Goal: Information Seeking & Learning: Find specific page/section

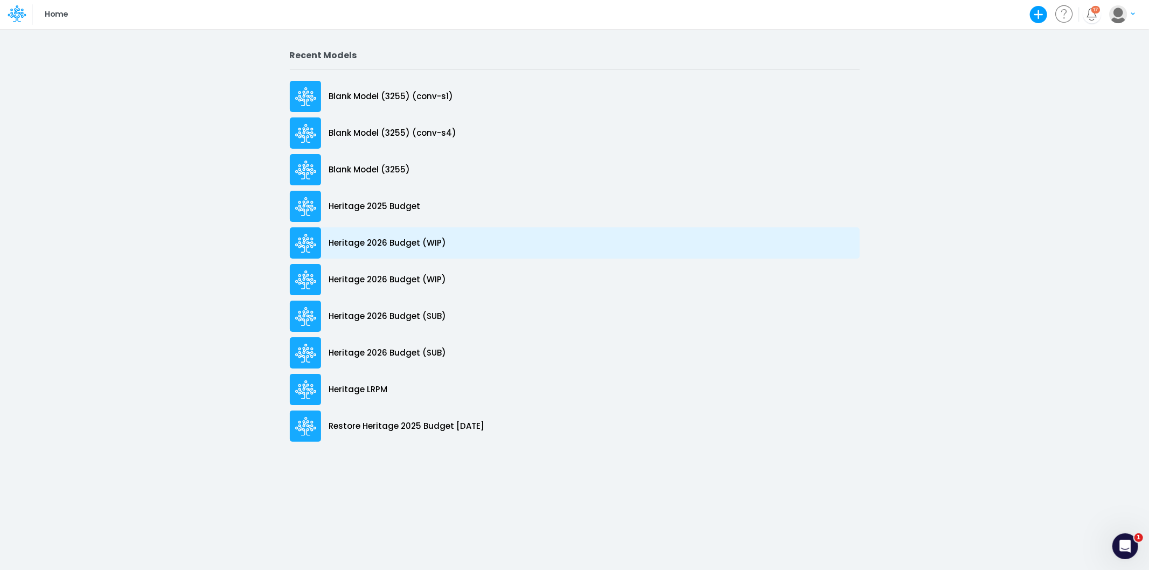
click at [412, 238] on p "Heritage 2026 Budget (WIP)" at bounding box center [387, 243] width 117 height 12
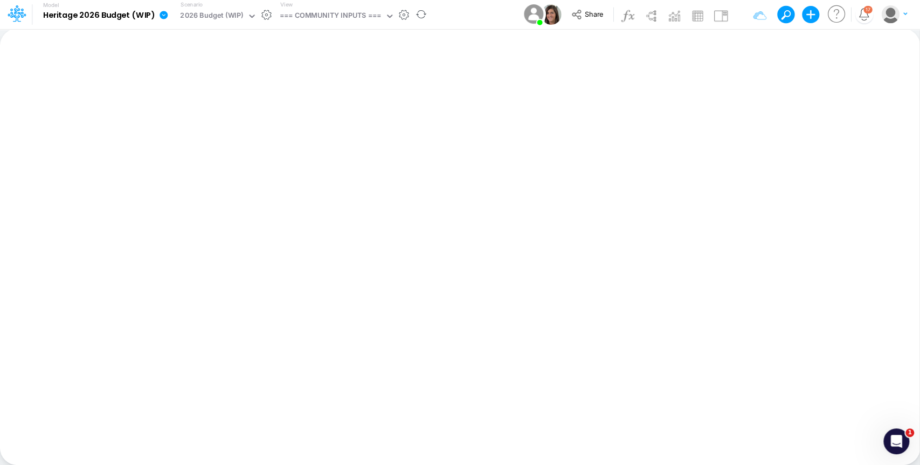
click at [161, 16] on icon at bounding box center [163, 15] width 8 height 8
click at [198, 36] on button "Edit model settings" at bounding box center [217, 43] width 115 height 17
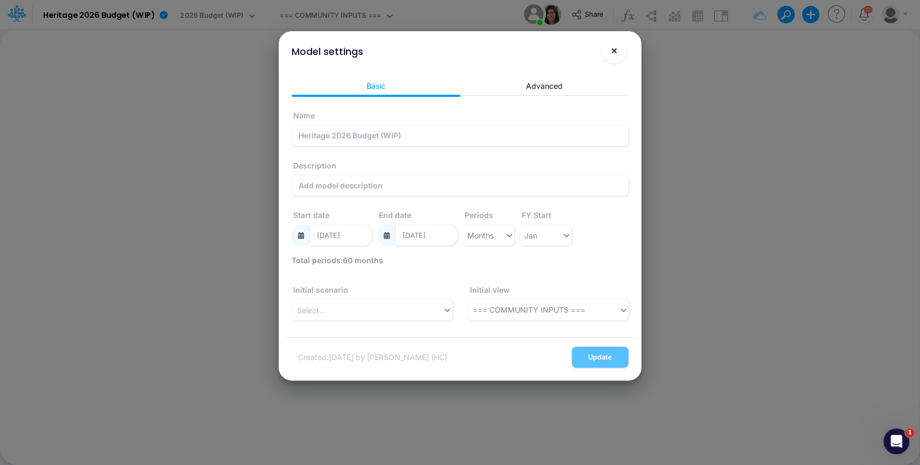
drag, startPoint x: 617, startPoint y: 53, endPoint x: 591, endPoint y: 53, distance: 25.9
click at [617, 53] on button "×" at bounding box center [614, 51] width 26 height 26
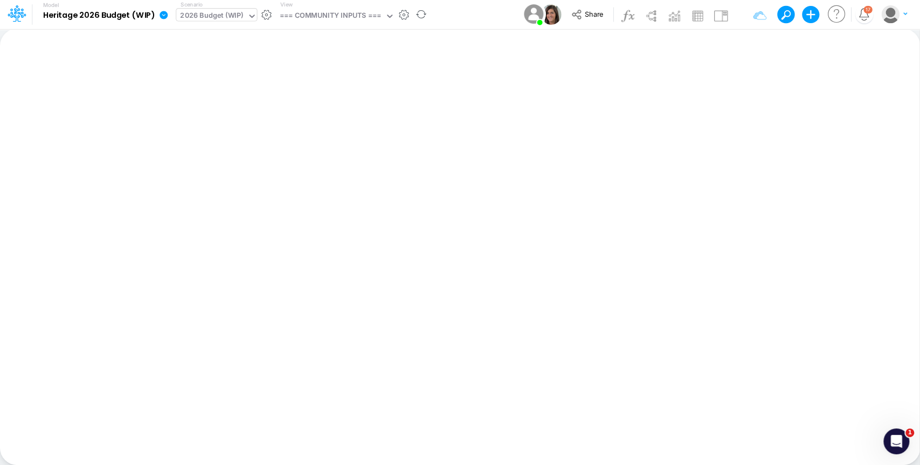
click at [238, 13] on div "2026 Budget (WIP)" at bounding box center [211, 16] width 63 height 12
click at [233, 18] on div "2026 Budget (WIP)" at bounding box center [211, 16] width 63 height 12
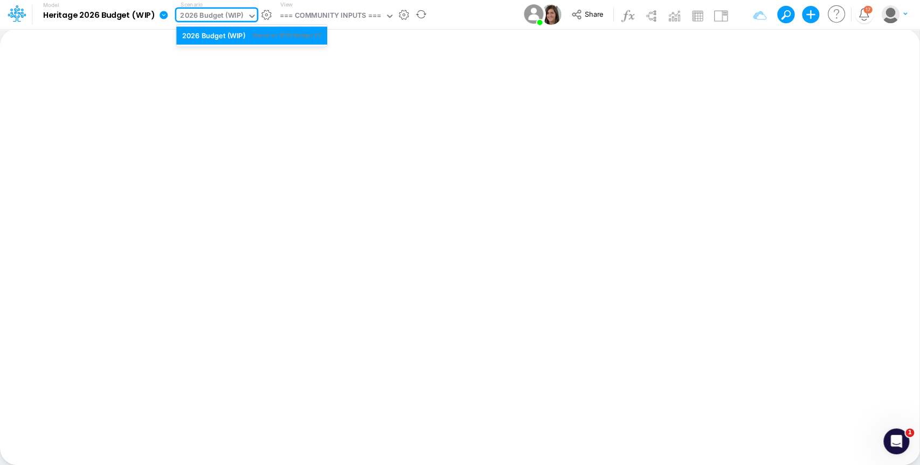
click at [217, 17] on div "2026 Budget (WIP)" at bounding box center [211, 16] width 63 height 12
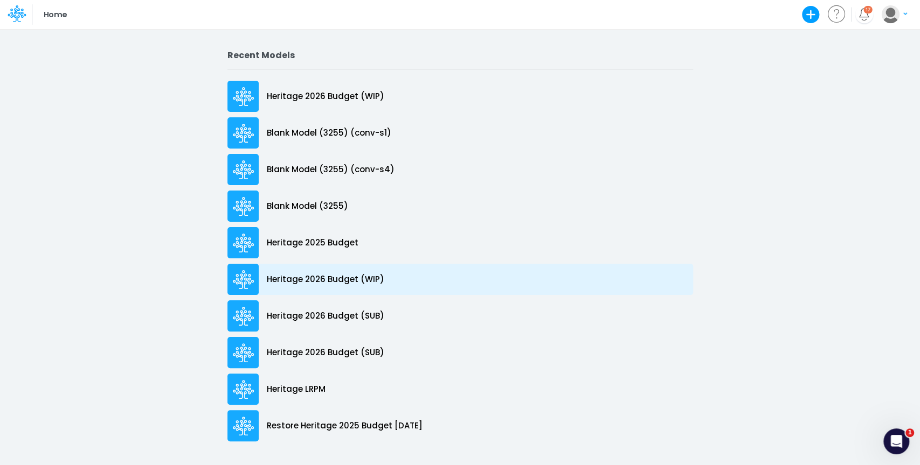
click at [289, 288] on div "Heritage 2026 Budget (WIP)" at bounding box center [459, 279] width 465 height 31
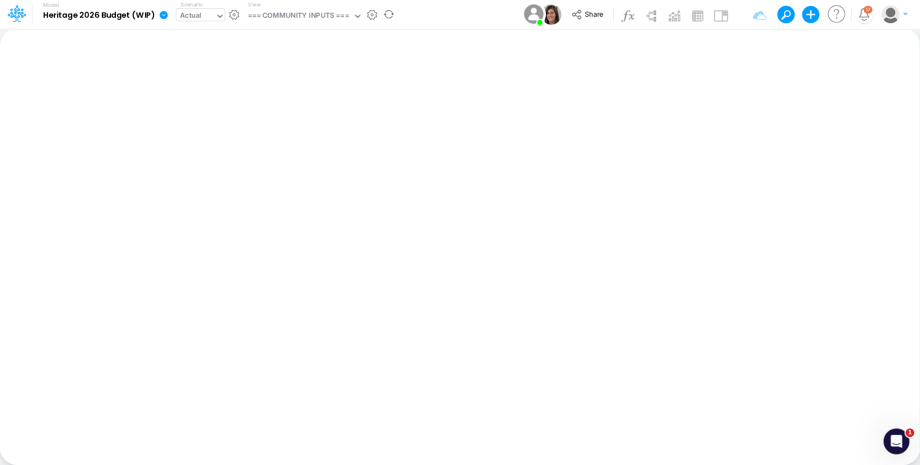
click at [204, 16] on input "text" at bounding box center [204, 16] width 1 height 10
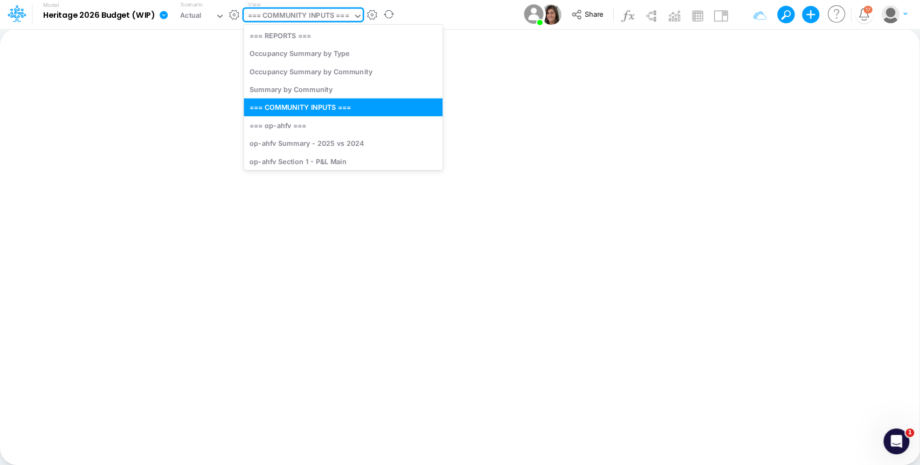
click at [292, 15] on div "=== COMMUNITY INPUTS ===" at bounding box center [297, 16] width 101 height 12
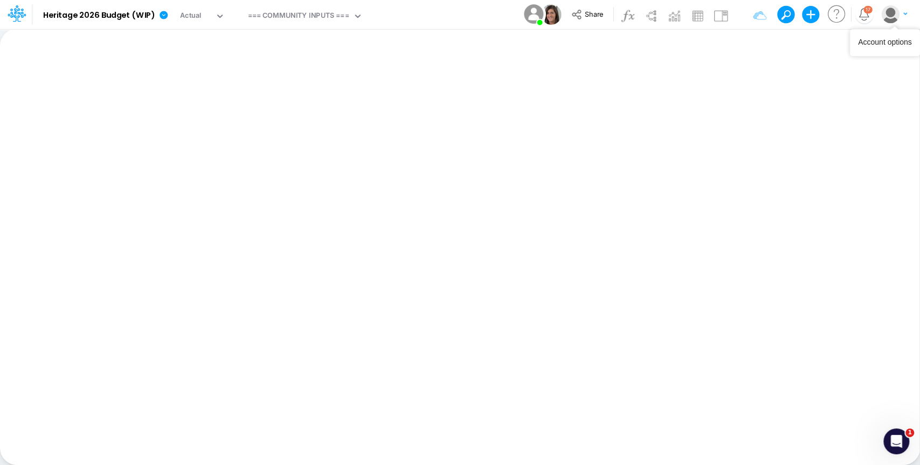
click at [894, 15] on img "button" at bounding box center [890, 14] width 18 height 18
click at [814, 40] on button "My profile settings" at bounding box center [849, 39] width 115 height 17
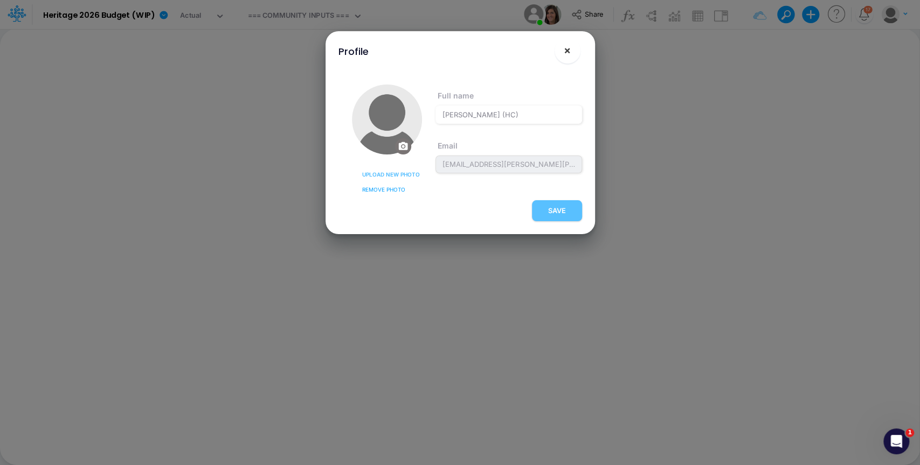
click at [570, 48] on button "×" at bounding box center [567, 51] width 26 height 26
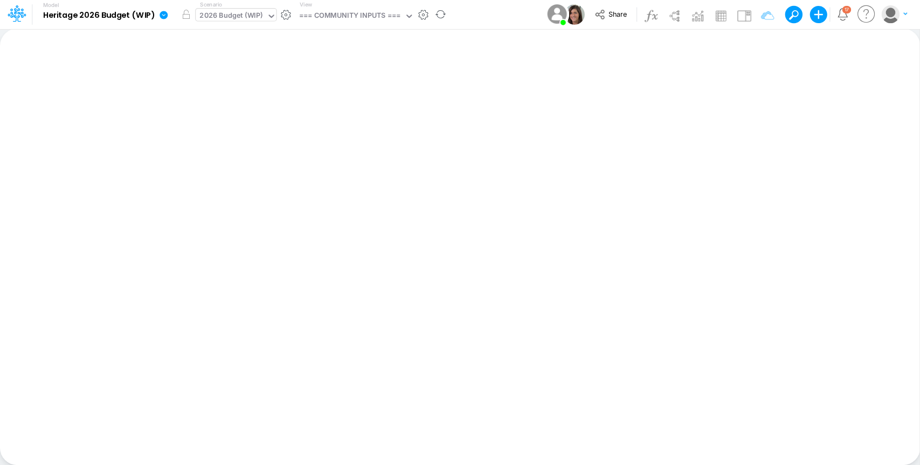
click at [224, 15] on div "2026 Budget (WIP)" at bounding box center [230, 16] width 63 height 12
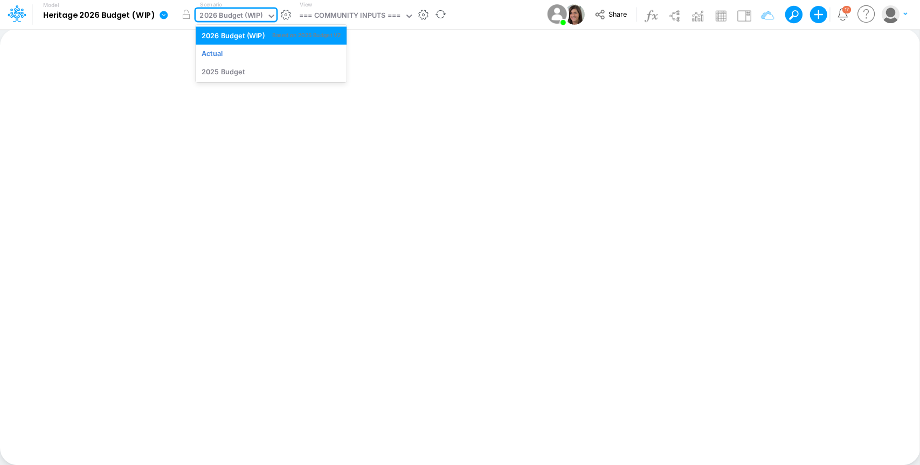
click at [224, 15] on div "2026 Budget (WIP)" at bounding box center [230, 16] width 63 height 12
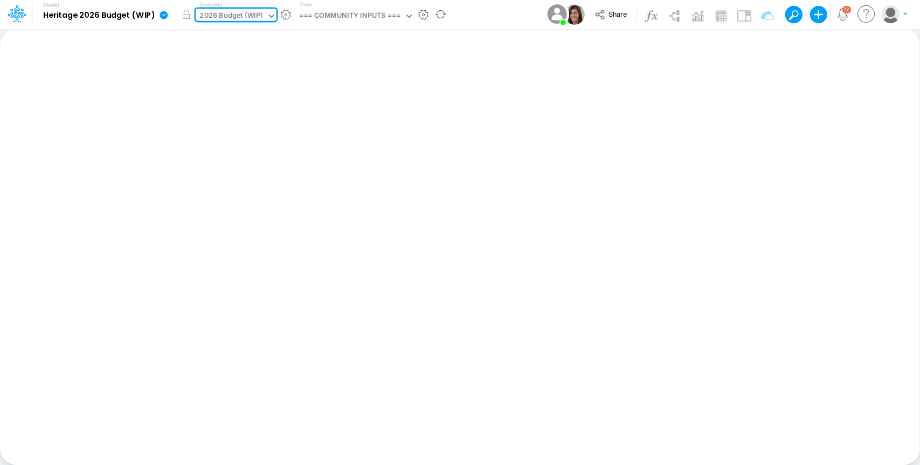
click at [220, 18] on div "2026 Budget (WIP)" at bounding box center [230, 16] width 63 height 12
click at [19, 15] on icon at bounding box center [17, 13] width 18 height 18
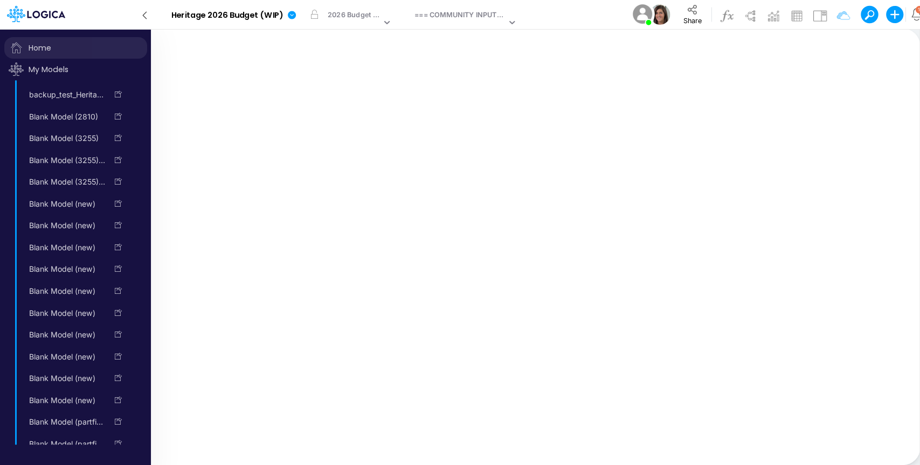
click at [67, 52] on span "Home" at bounding box center [75, 48] width 143 height 22
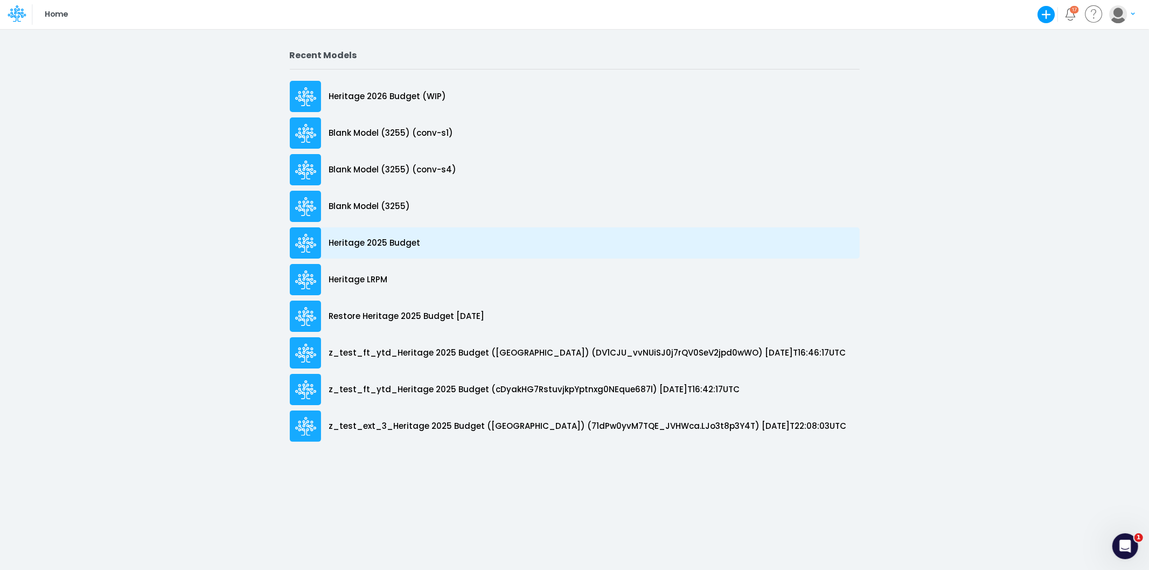
click at [394, 238] on p "Heritage 2025 Budget" at bounding box center [375, 243] width 92 height 12
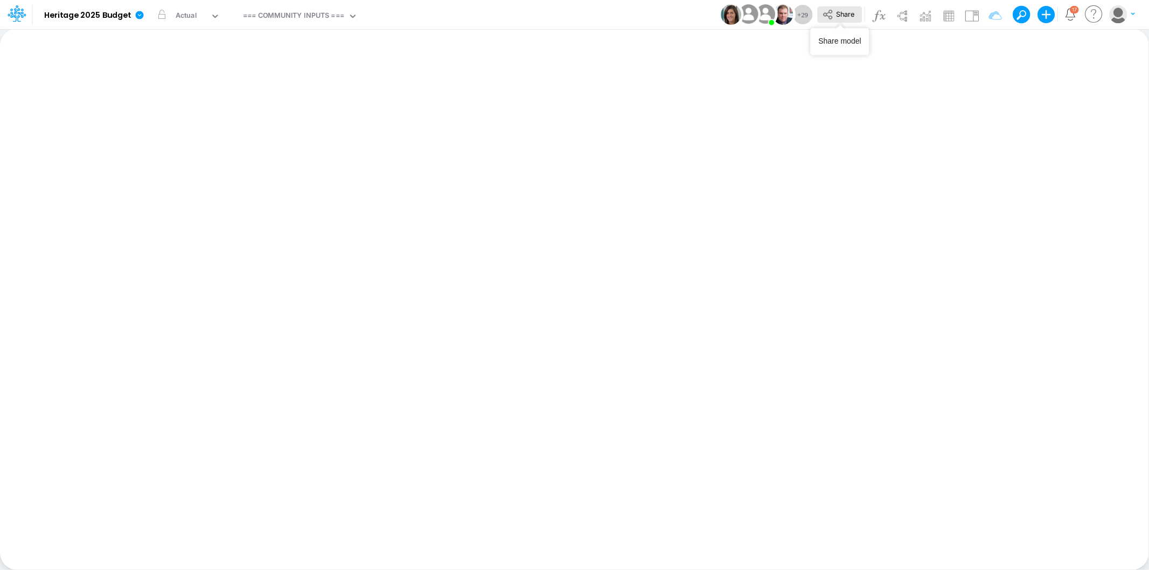
click at [858, 11] on button "Share" at bounding box center [839, 14] width 45 height 17
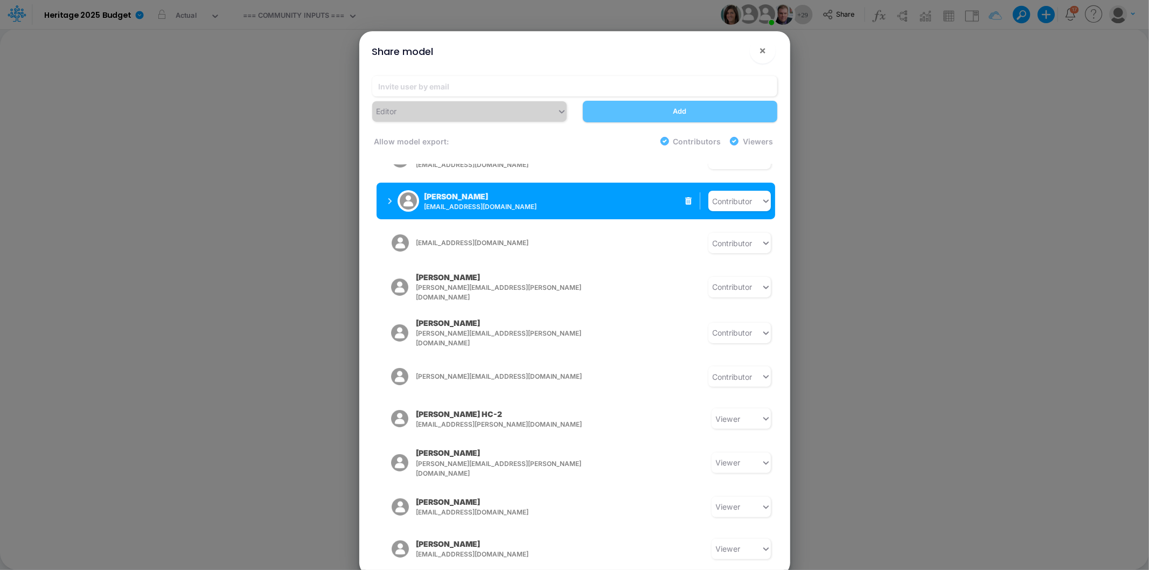
scroll to position [539, 0]
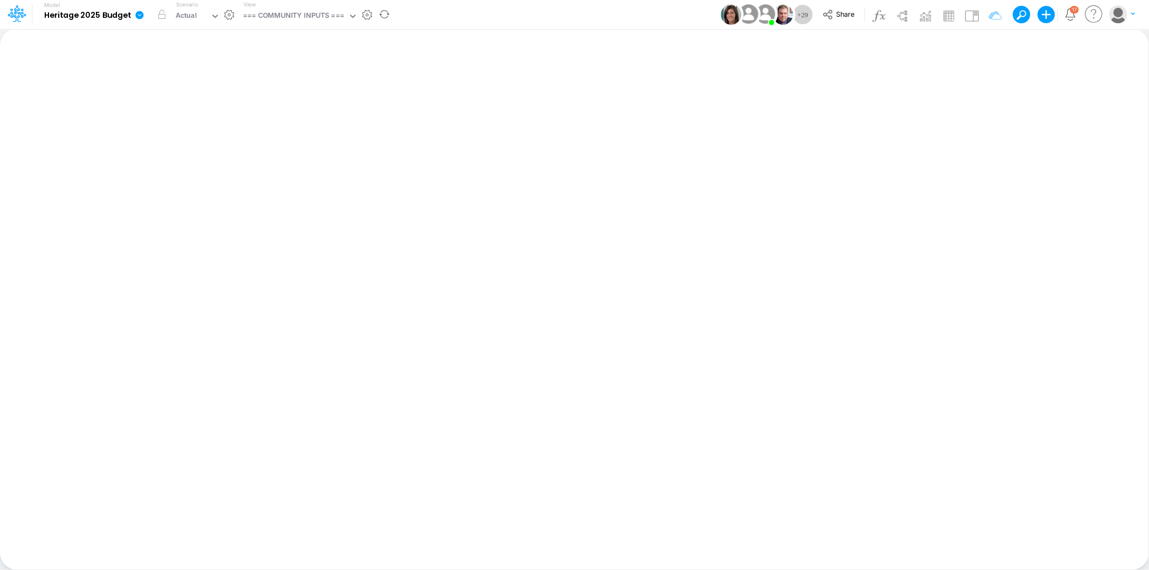
click at [132, 13] on link at bounding box center [142, 15] width 22 height 28
click at [181, 109] on button "View model info" at bounding box center [193, 111] width 115 height 17
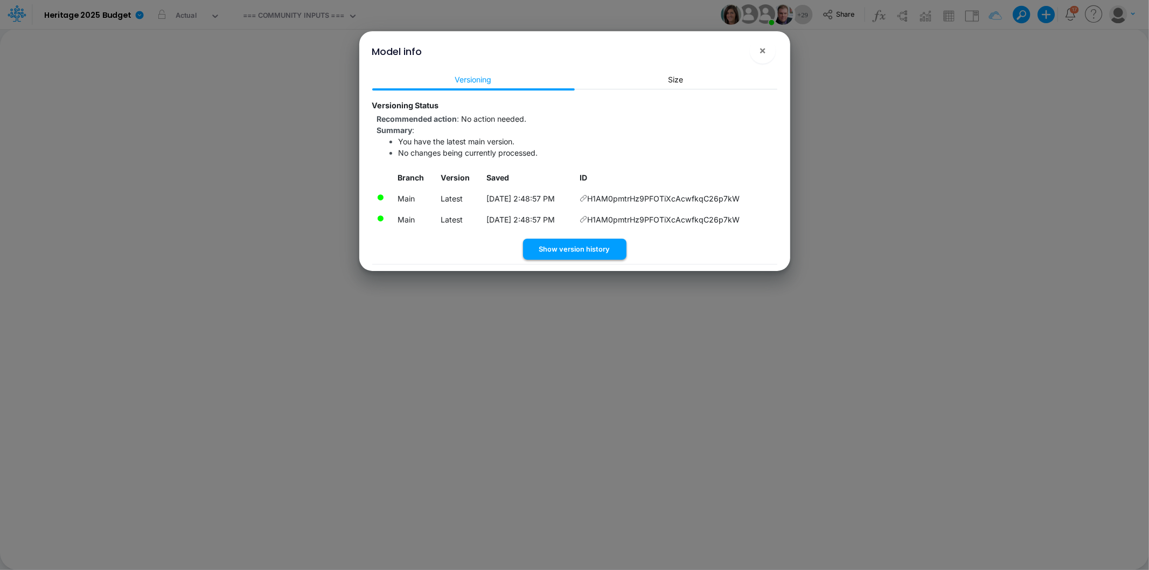
click at [582, 248] on button "Show version history" at bounding box center [574, 249] width 103 height 21
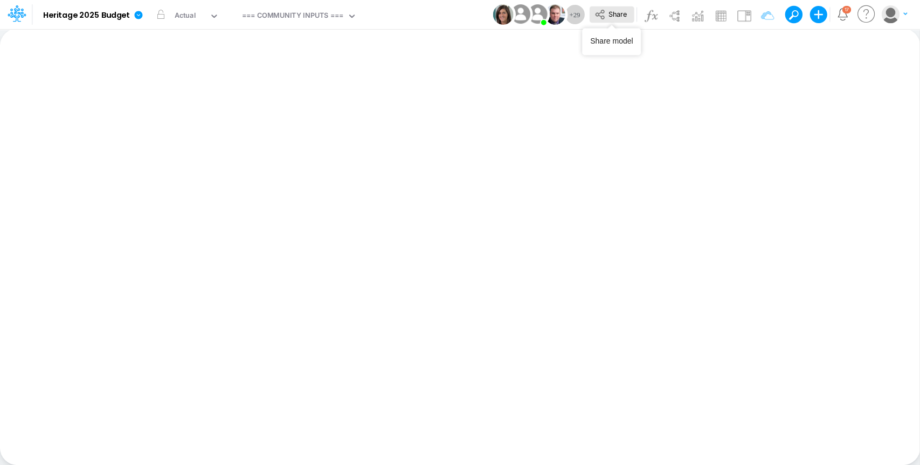
click at [607, 15] on button "Share" at bounding box center [611, 14] width 45 height 17
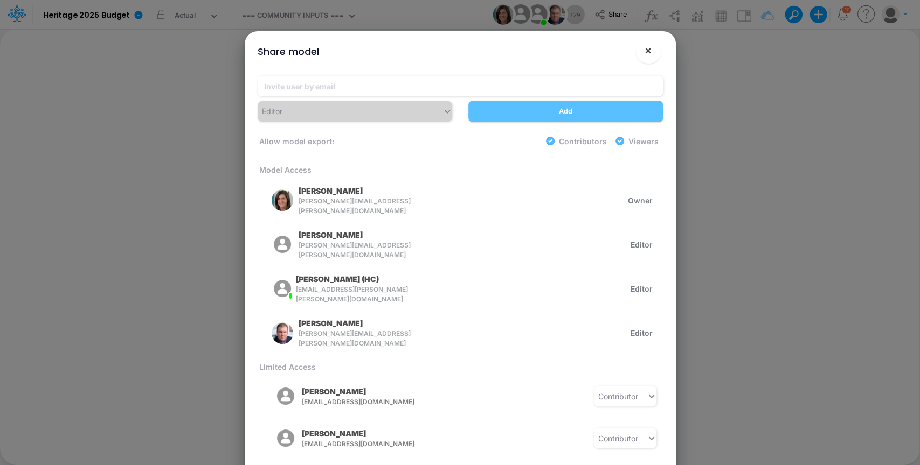
click at [651, 50] on span "×" at bounding box center [647, 50] width 7 height 13
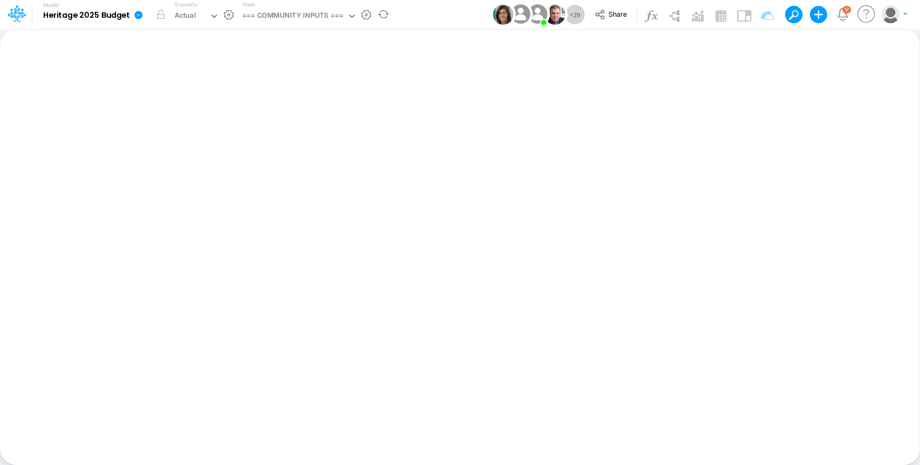
click at [140, 18] on icon at bounding box center [139, 15] width 10 height 10
click at [179, 107] on button "View model info" at bounding box center [192, 111] width 115 height 17
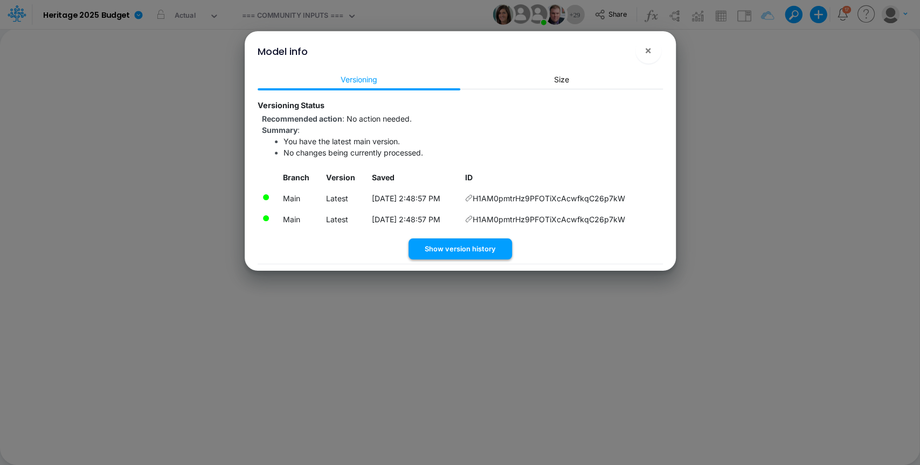
click at [477, 247] on button "Show version history" at bounding box center [459, 249] width 103 height 21
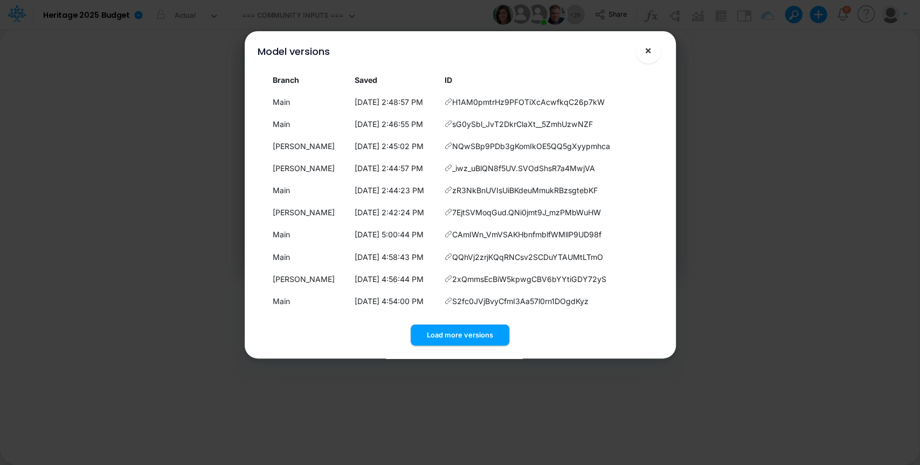
click at [651, 53] on button "×" at bounding box center [648, 51] width 26 height 26
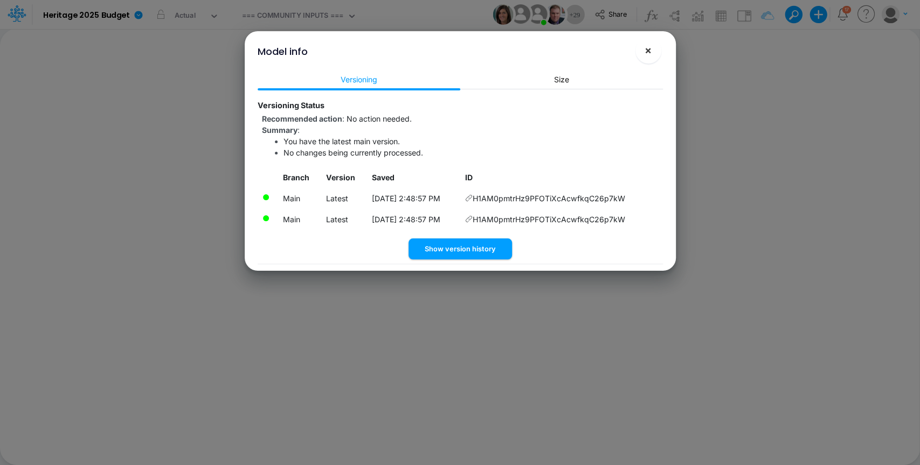
click at [645, 52] on span "×" at bounding box center [647, 50] width 7 height 13
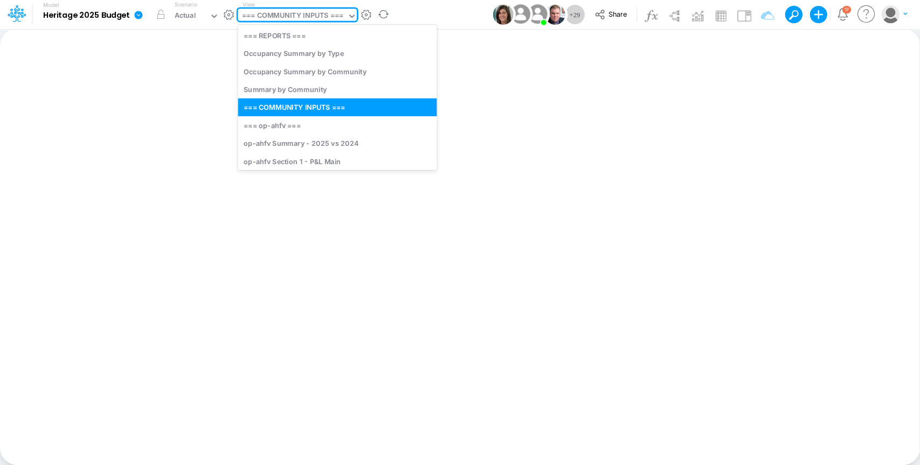
click at [328, 15] on div "=== COMMUNITY INPUTS ===" at bounding box center [292, 16] width 101 height 12
type input "s"
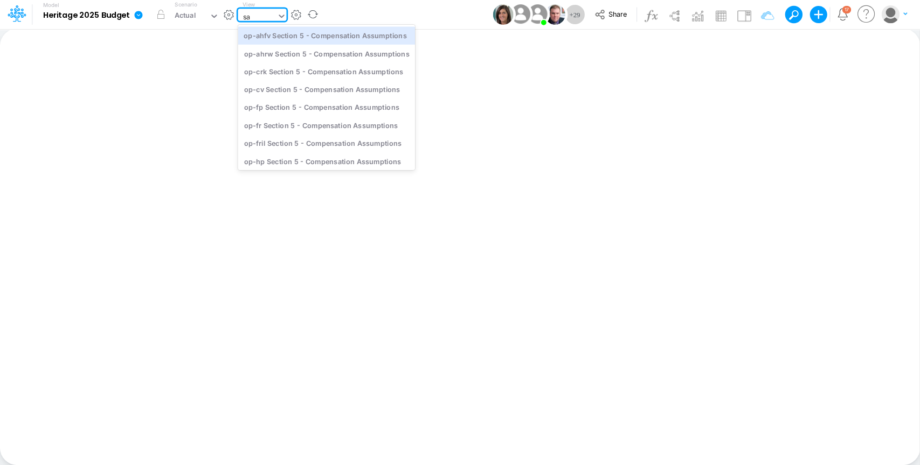
type input "s"
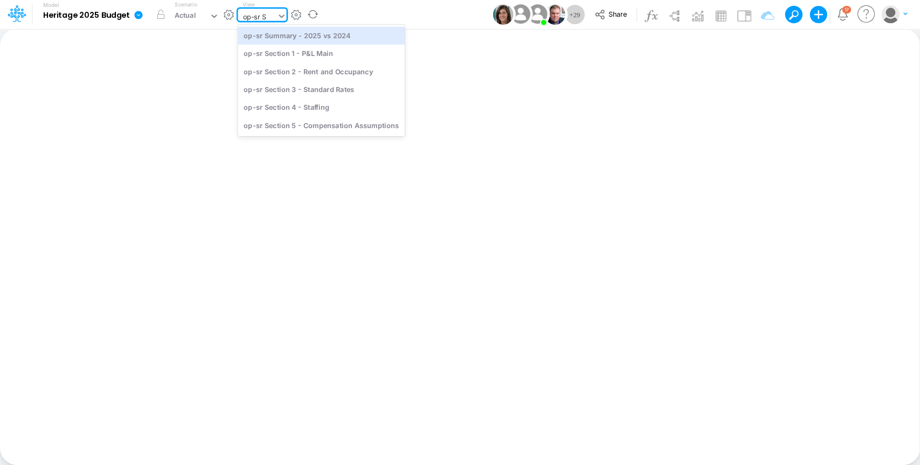
type input "op-sr Se"
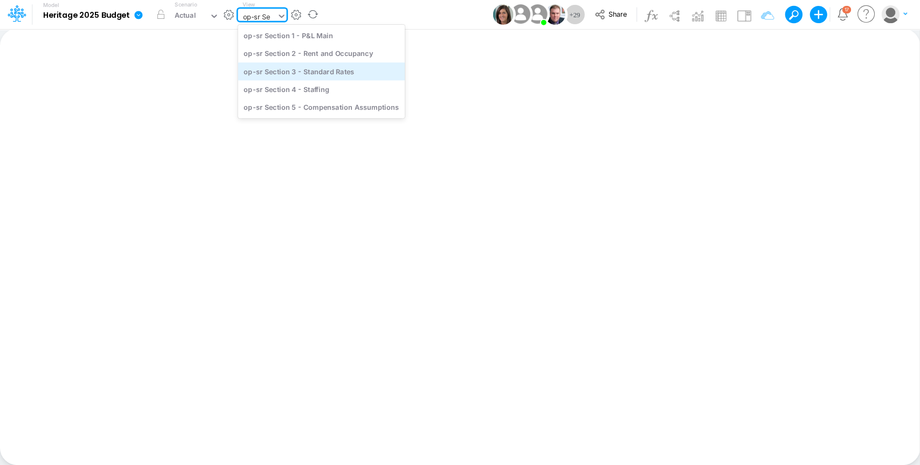
click at [335, 68] on div "op-sr Section 3 - Standard Rates" at bounding box center [321, 71] width 167 height 18
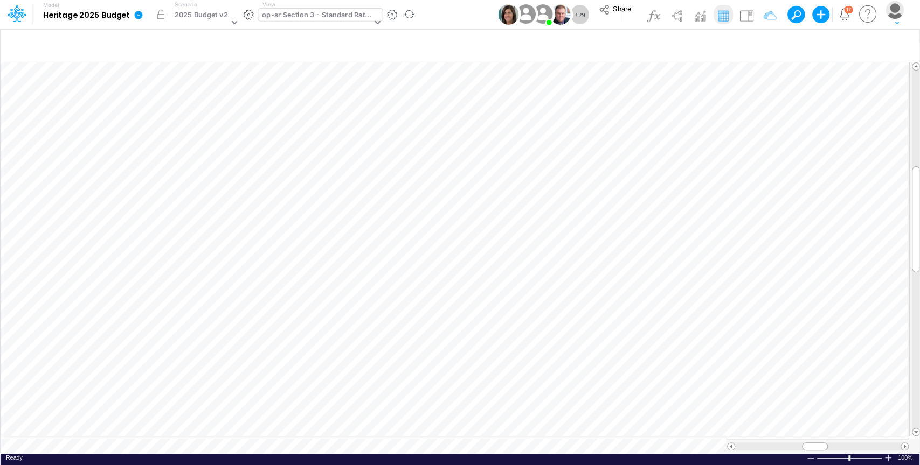
scroll to position [5, 1]
click at [444, 11] on div "Model Heritage 2025 Budget Edit model settings Duplicate Import QuickBooks Quic…" at bounding box center [459, 14] width 827 height 29
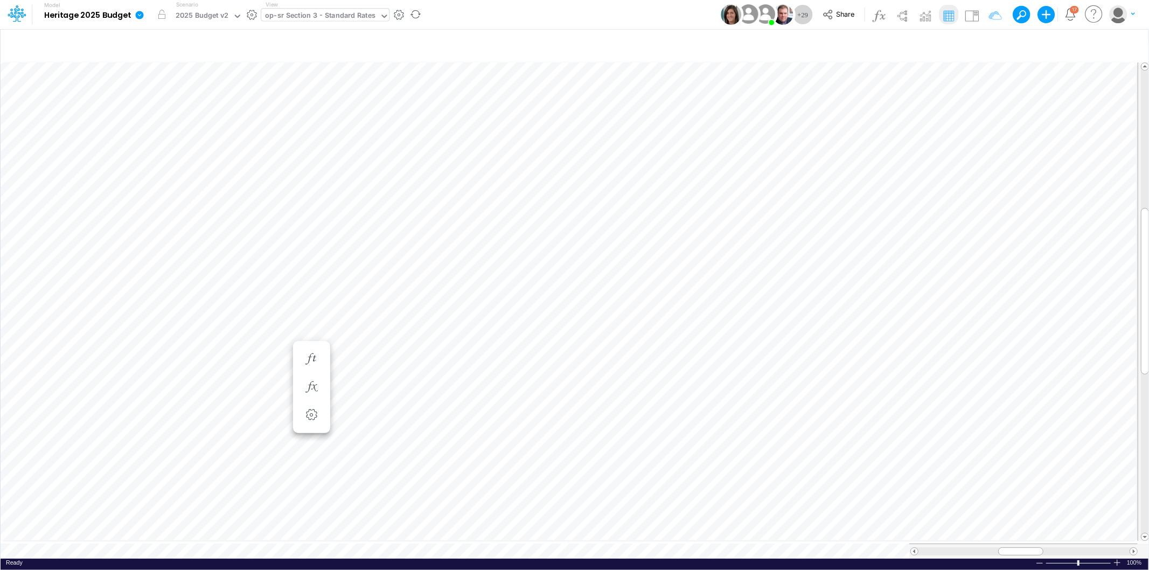
scroll to position [0, 1]
click at [989, 41] on icon "button" at bounding box center [989, 45] width 16 height 11
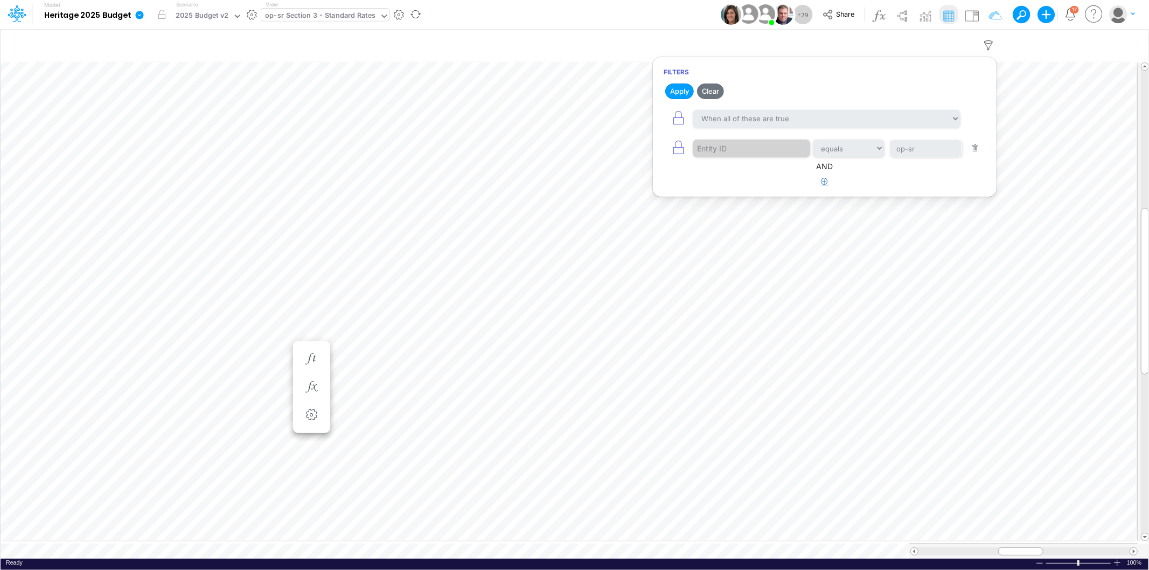
click at [825, 180] on icon "button" at bounding box center [824, 181] width 7 height 7
click at [734, 219] on div at bounding box center [744, 215] width 102 height 18
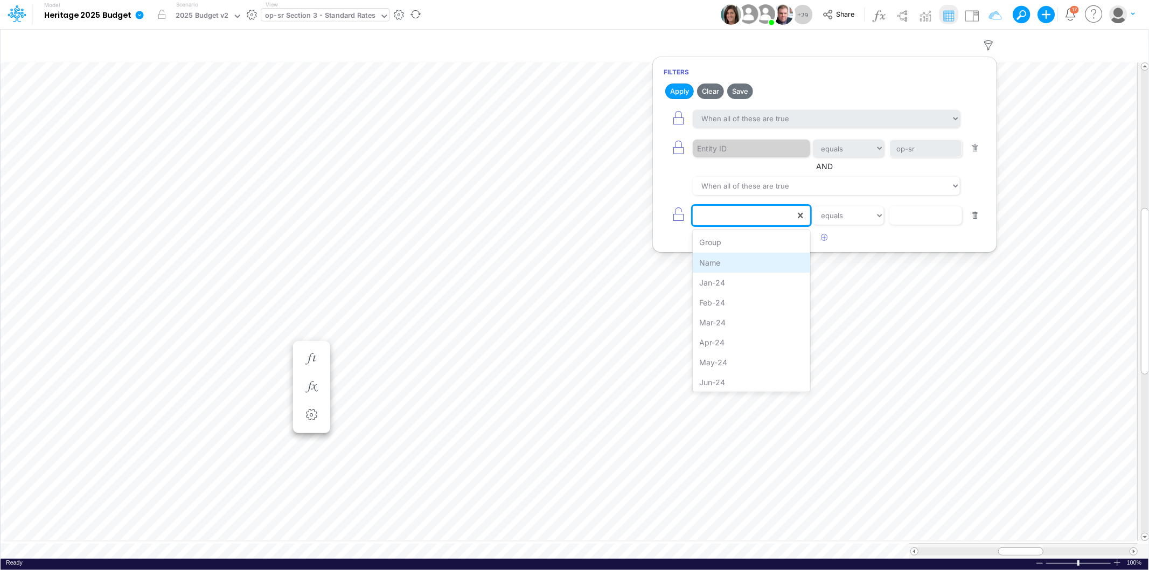
click at [732, 262] on div "Name" at bounding box center [751, 263] width 117 height 20
drag, startPoint x: 845, startPoint y: 213, endPoint x: 845, endPoint y: 223, distance: 9.7
click at [845, 213] on select "equals not equal starts with ends with contains" at bounding box center [848, 215] width 72 height 18
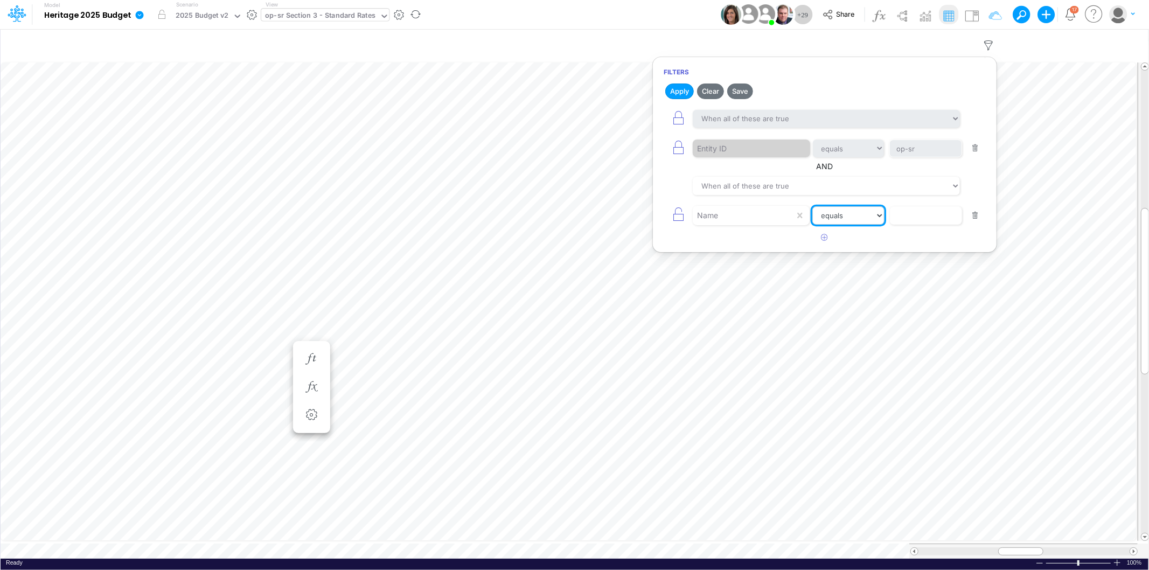
select select "contains"
click at [812, 207] on select "equals not equal starts with ends with contains" at bounding box center [848, 215] width 72 height 18
click at [902, 158] on input "text" at bounding box center [925, 149] width 73 height 18
type input "401k"
click at [687, 87] on button "Apply" at bounding box center [679, 91] width 29 height 16
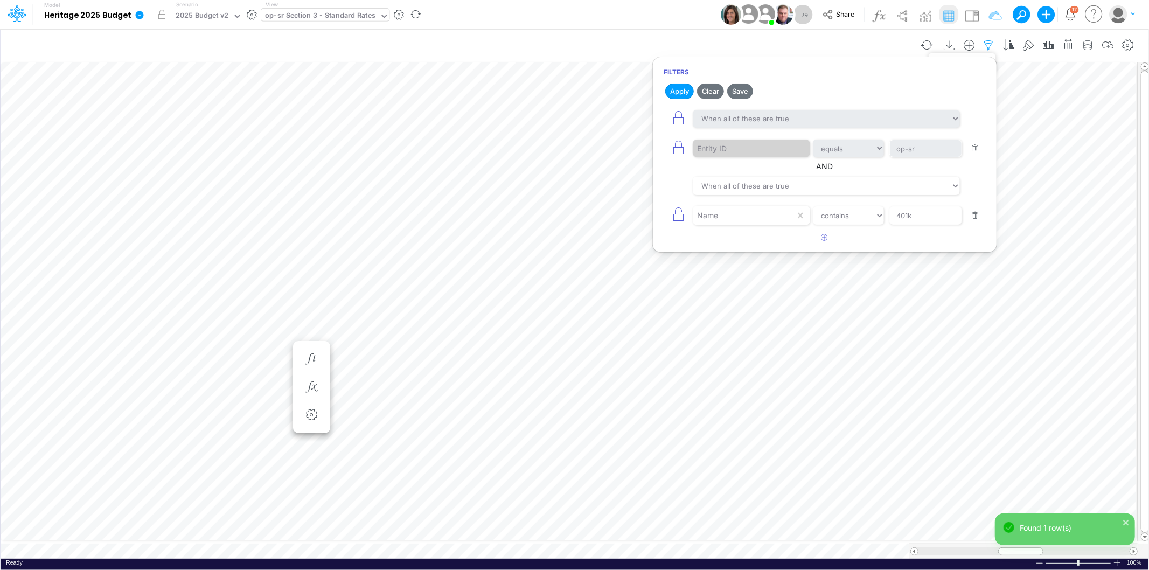
click at [991, 44] on icon "button" at bounding box center [989, 45] width 16 height 11
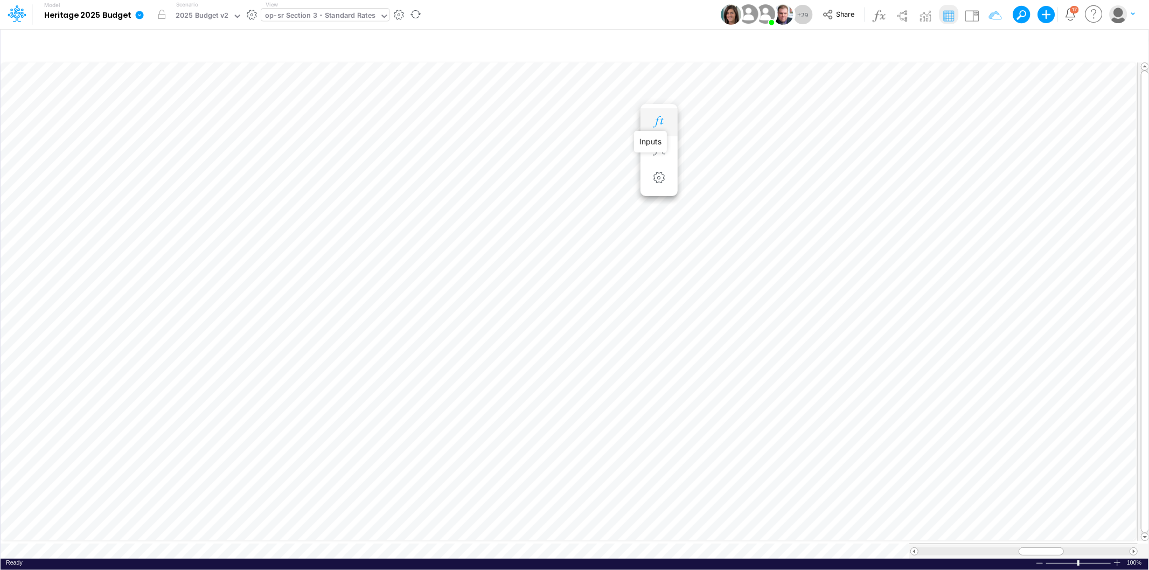
click at [661, 120] on icon "button" at bounding box center [659, 121] width 16 height 11
click at [988, 43] on icon "button" at bounding box center [989, 45] width 16 height 11
select select "contains"
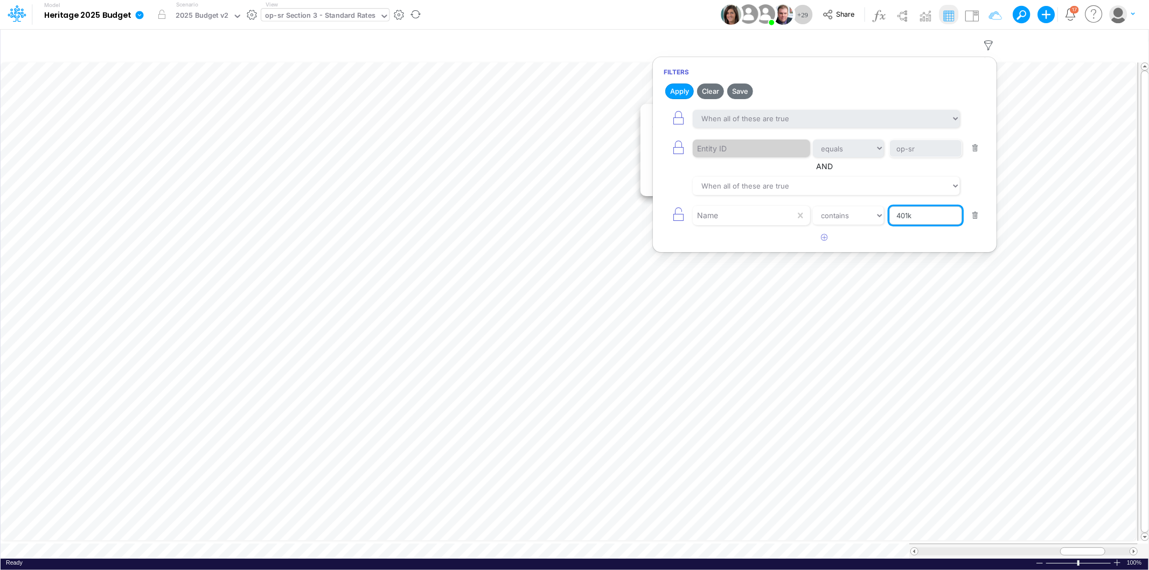
click at [916, 158] on input "401k" at bounding box center [925, 149] width 73 height 18
paste input "Payroll Factor 7225-0000 Payroll Expenses"
type input "Payroll Factor 7225-0000 Payroll Expenses"
click at [682, 87] on button "Apply" at bounding box center [679, 91] width 29 height 16
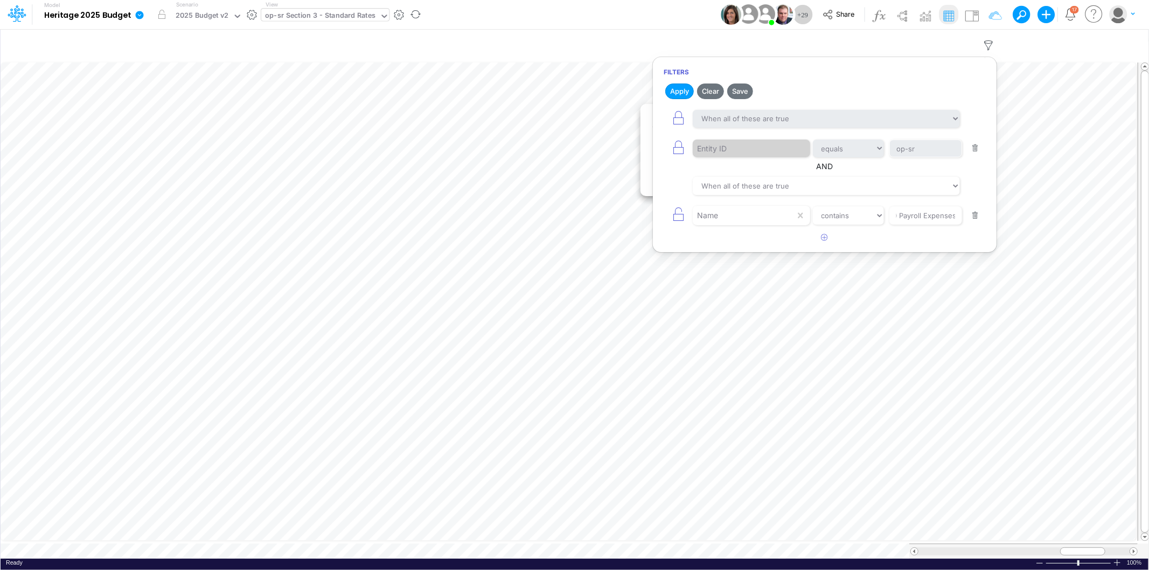
scroll to position [0, 0]
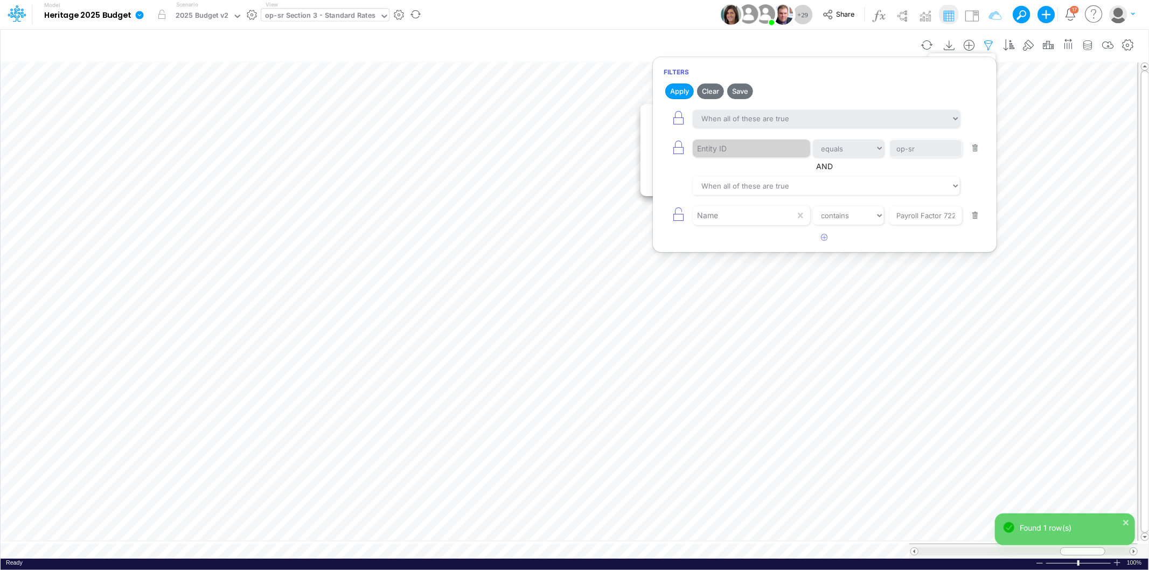
click at [990, 41] on icon "button" at bounding box center [989, 45] width 16 height 11
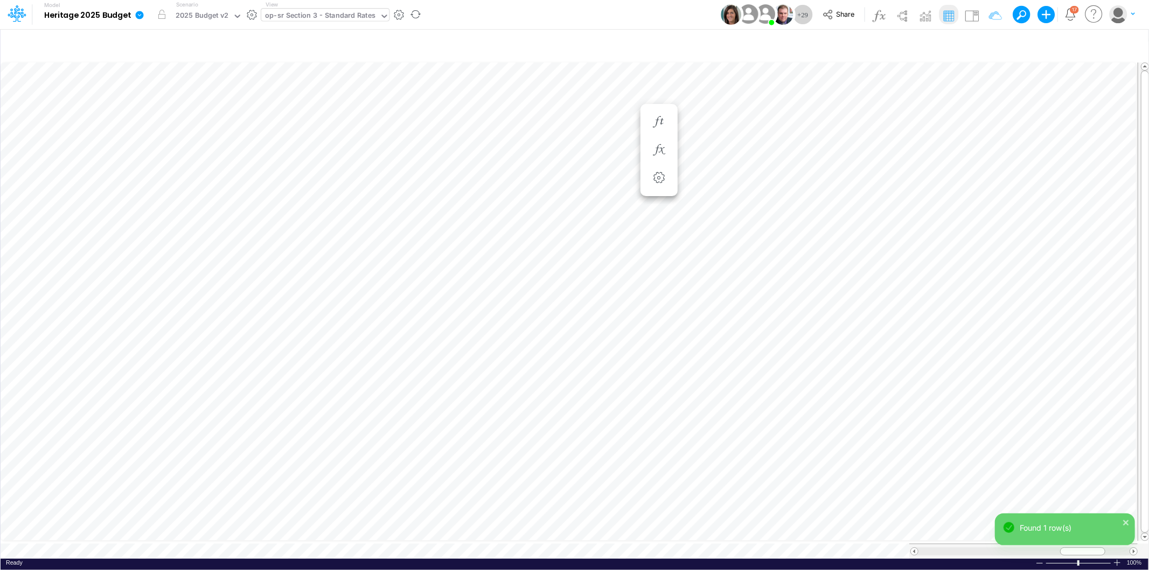
scroll to position [0, 1]
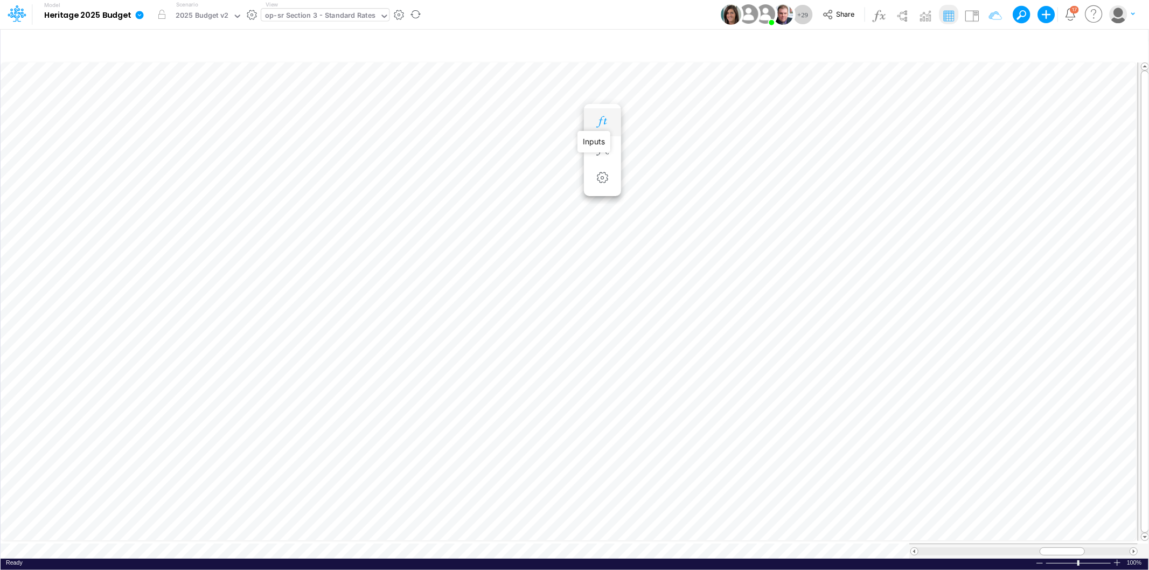
click at [604, 121] on icon "button" at bounding box center [602, 121] width 16 height 11
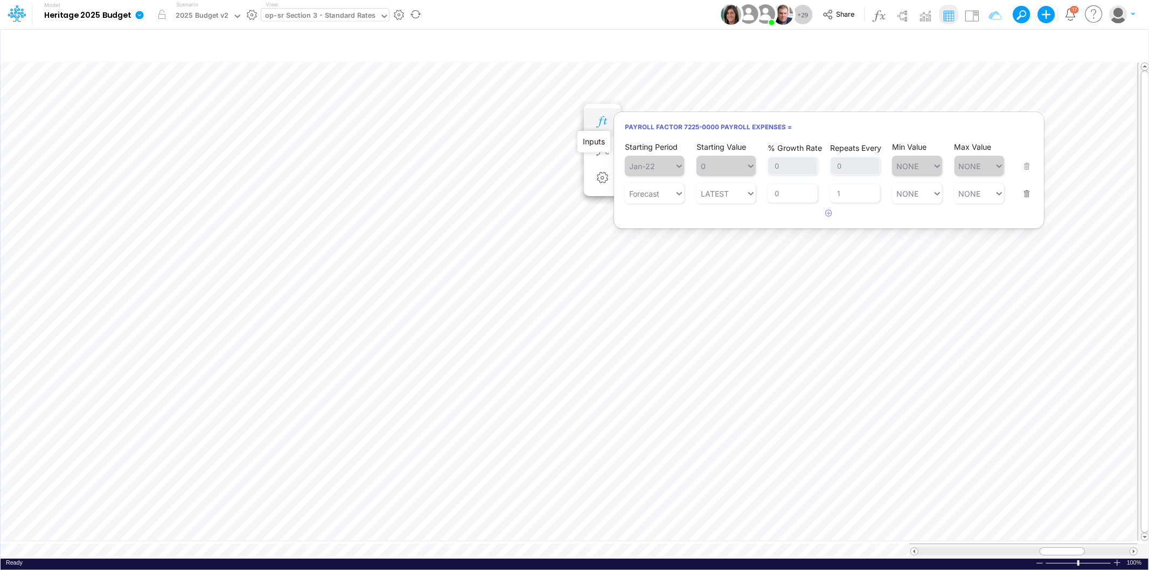
click at [604, 121] on icon "button" at bounding box center [602, 121] width 16 height 11
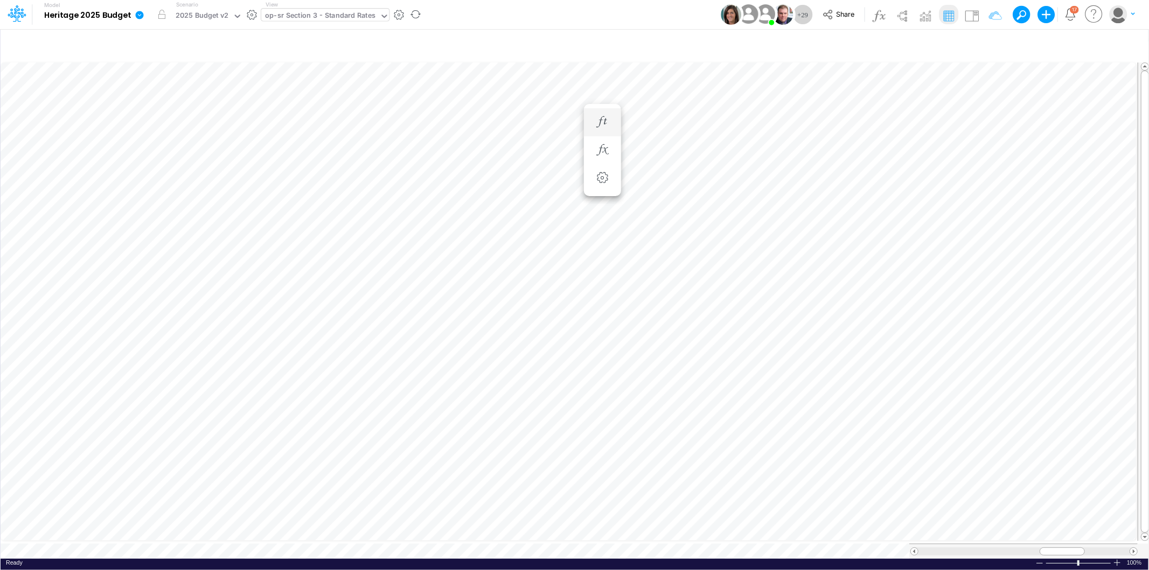
scroll to position [0, 0]
